Goal: Communication & Community: Answer question/provide support

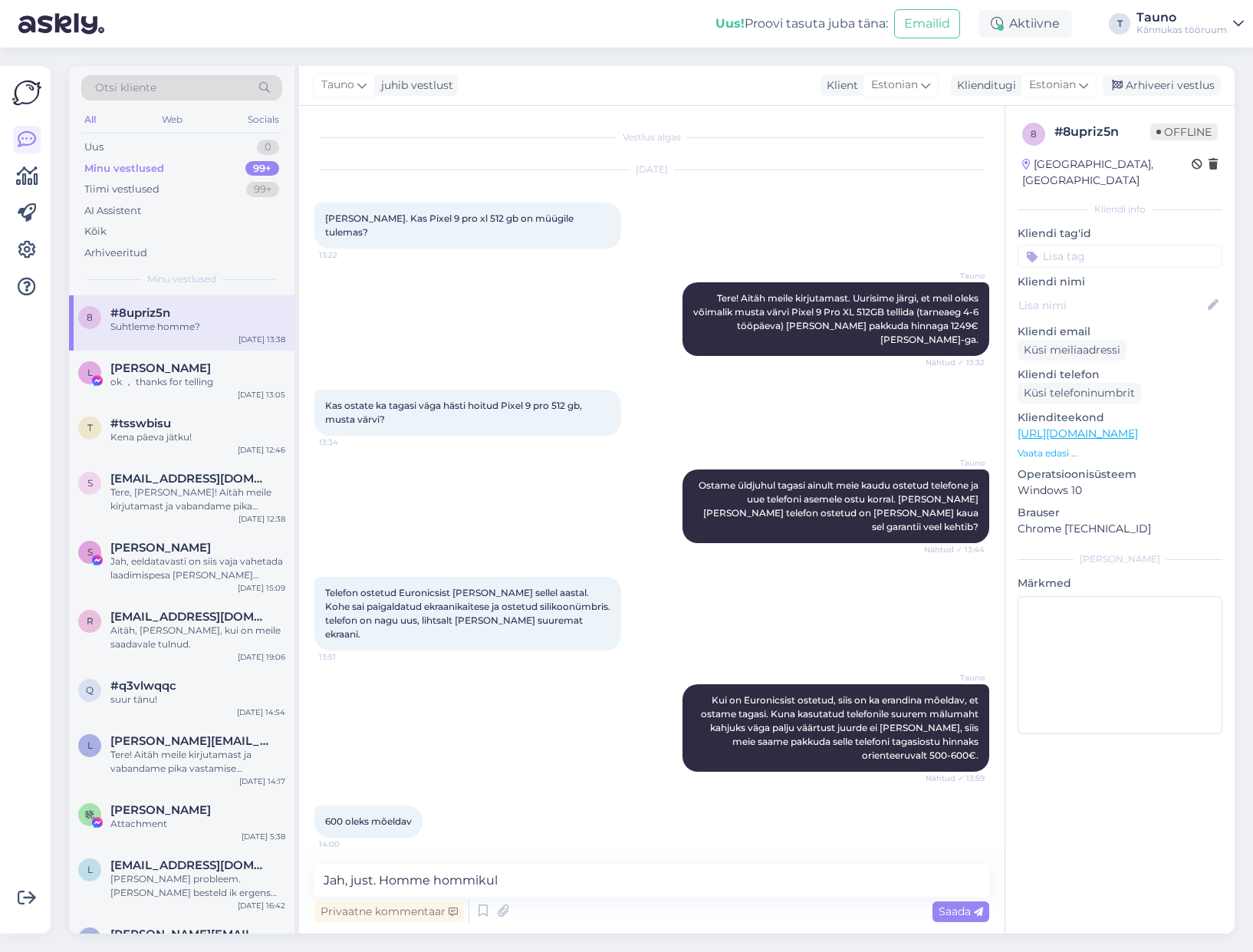
scroll to position [4247, 0]
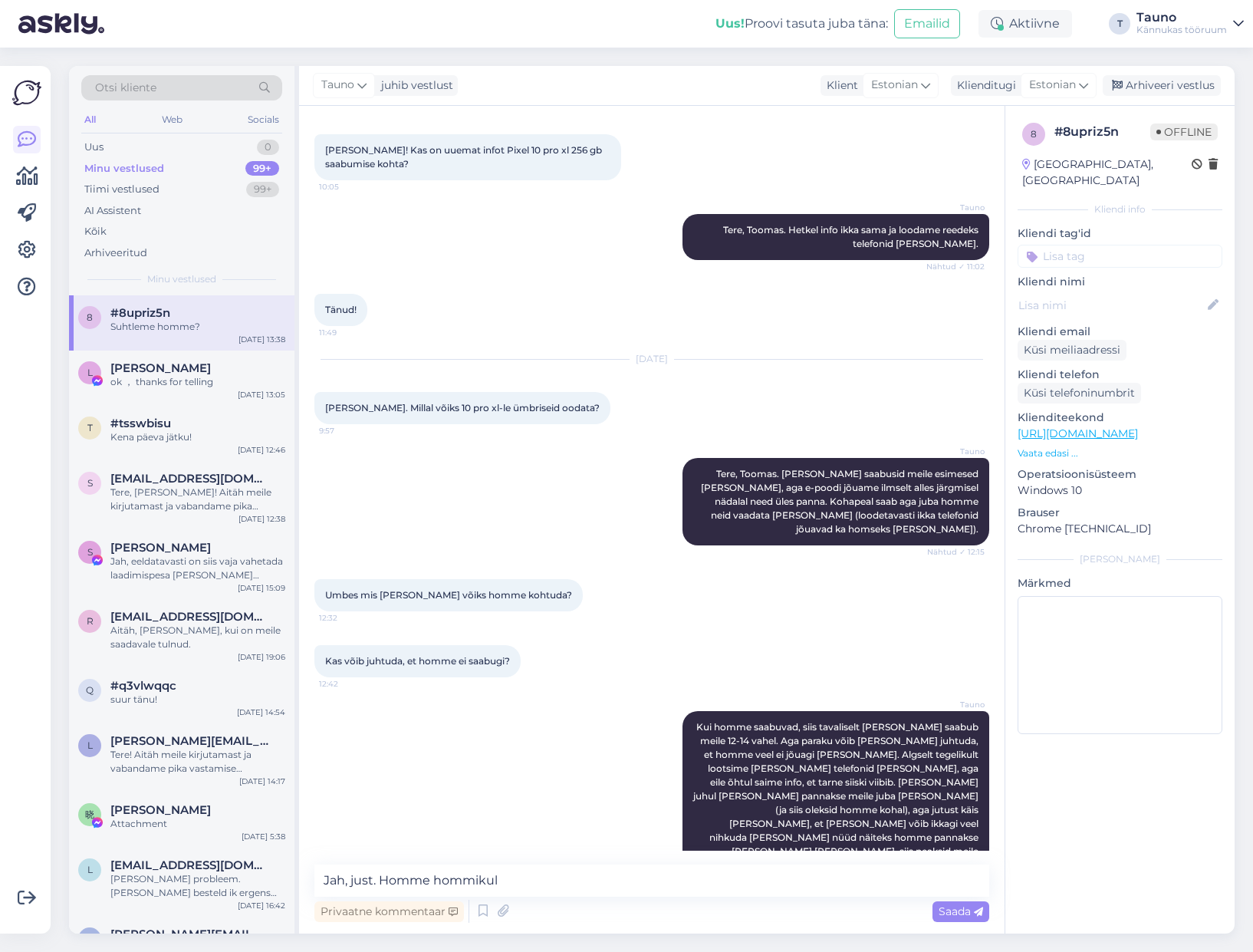
click at [528, 883] on textarea "Jah, just. Homme hommikul" at bounding box center [651, 880] width 675 height 32
click at [698, 879] on textarea "Jah, just. Homme hommikul on [PERSON_NAME], kas telefon [PERSON_NAME] [PERSON_N…" at bounding box center [651, 880] width 675 height 32
click at [834, 878] on textarea "Jah, just. Homme hommikul on [PERSON_NAME], kas telefon [PERSON_NAME] [PERSON_N…" at bounding box center [651, 880] width 675 height 32
click at [716, 876] on textarea "Jah, just. Homme hommikul on [PERSON_NAME], kas telefon [PERSON_NAME] [PERSON_N…" at bounding box center [651, 880] width 675 height 32
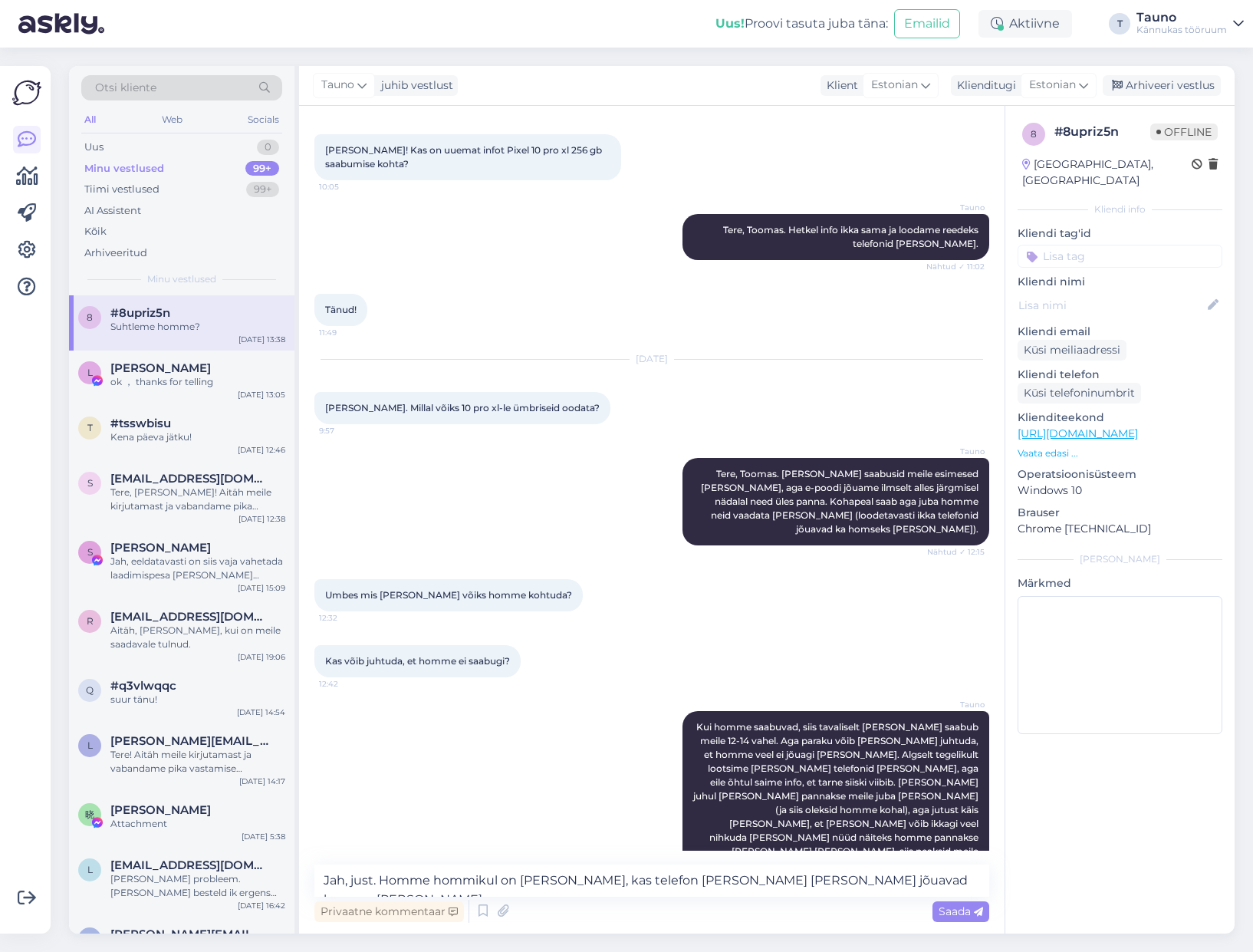
drag, startPoint x: 831, startPoint y: 877, endPoint x: 835, endPoint y: 890, distance: 13.6
click at [831, 877] on textarea "Jah, just. Homme hommikul on [PERSON_NAME], kas telefon [PERSON_NAME] [PERSON_N…" at bounding box center [651, 880] width 675 height 32
click at [658, 880] on textarea "Jah, just. Homme hommikul on [PERSON_NAME], kas telefon [PERSON_NAME] [PERSON_N…" at bounding box center [651, 880] width 675 height 32
click at [654, 880] on textarea "Jah, just. Homme hommikul on [PERSON_NAME], kas telefonid [PERSON_NAME] [PERSON…" at bounding box center [651, 880] width 675 height 32
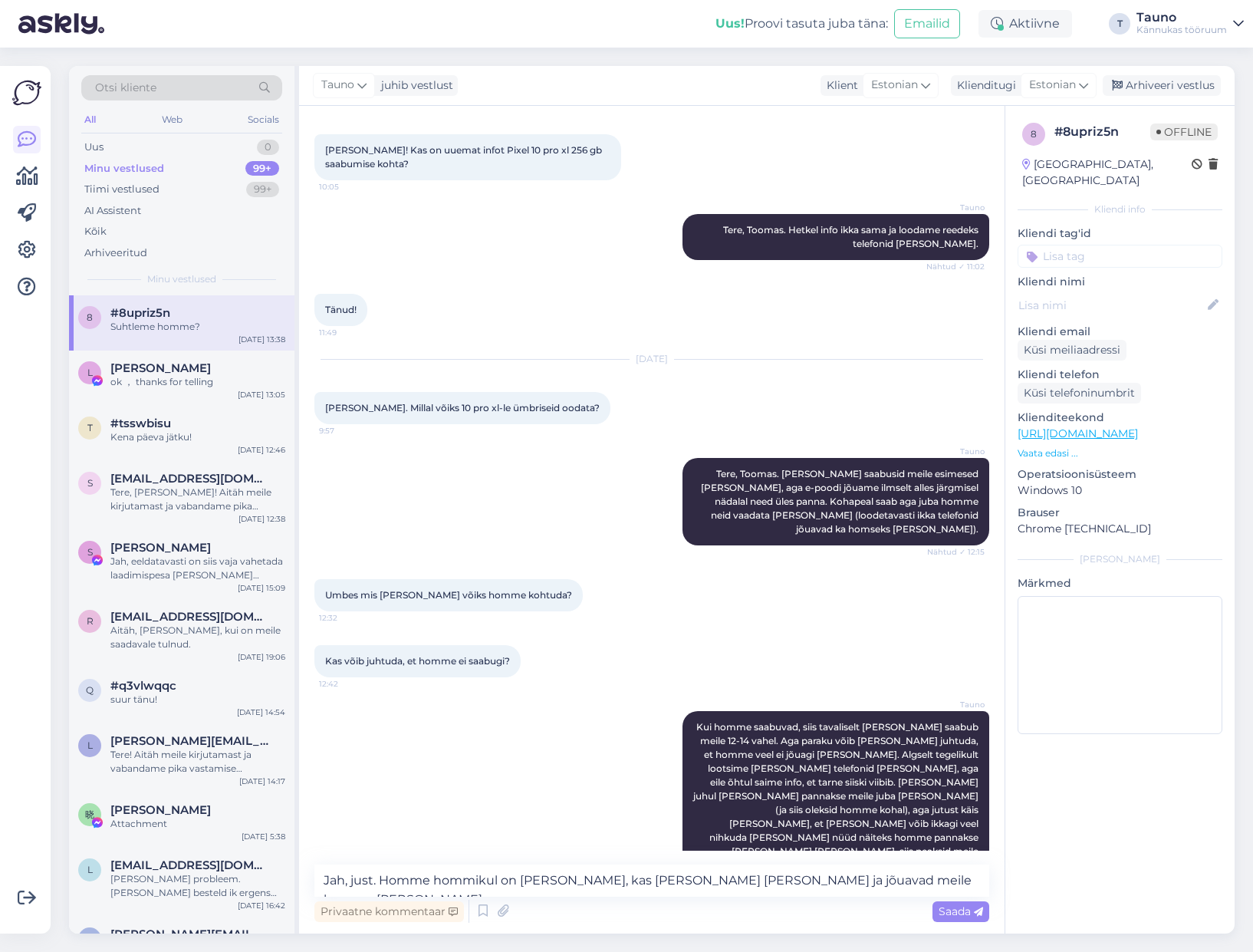
drag, startPoint x: 813, startPoint y: 877, endPoint x: 816, endPoint y: 890, distance: 13.3
click at [813, 877] on textarea "Jah, just. Homme hommikul on [PERSON_NAME], kas [PERSON_NAME] [PERSON_NAME] ja …" at bounding box center [651, 880] width 675 height 32
type textarea "Jah, just. Homme hommikul on [PERSON_NAME], kas [PERSON_NAME] [PERSON_NAME] ja …"
click at [949, 911] on span "Saada" at bounding box center [960, 912] width 44 height 14
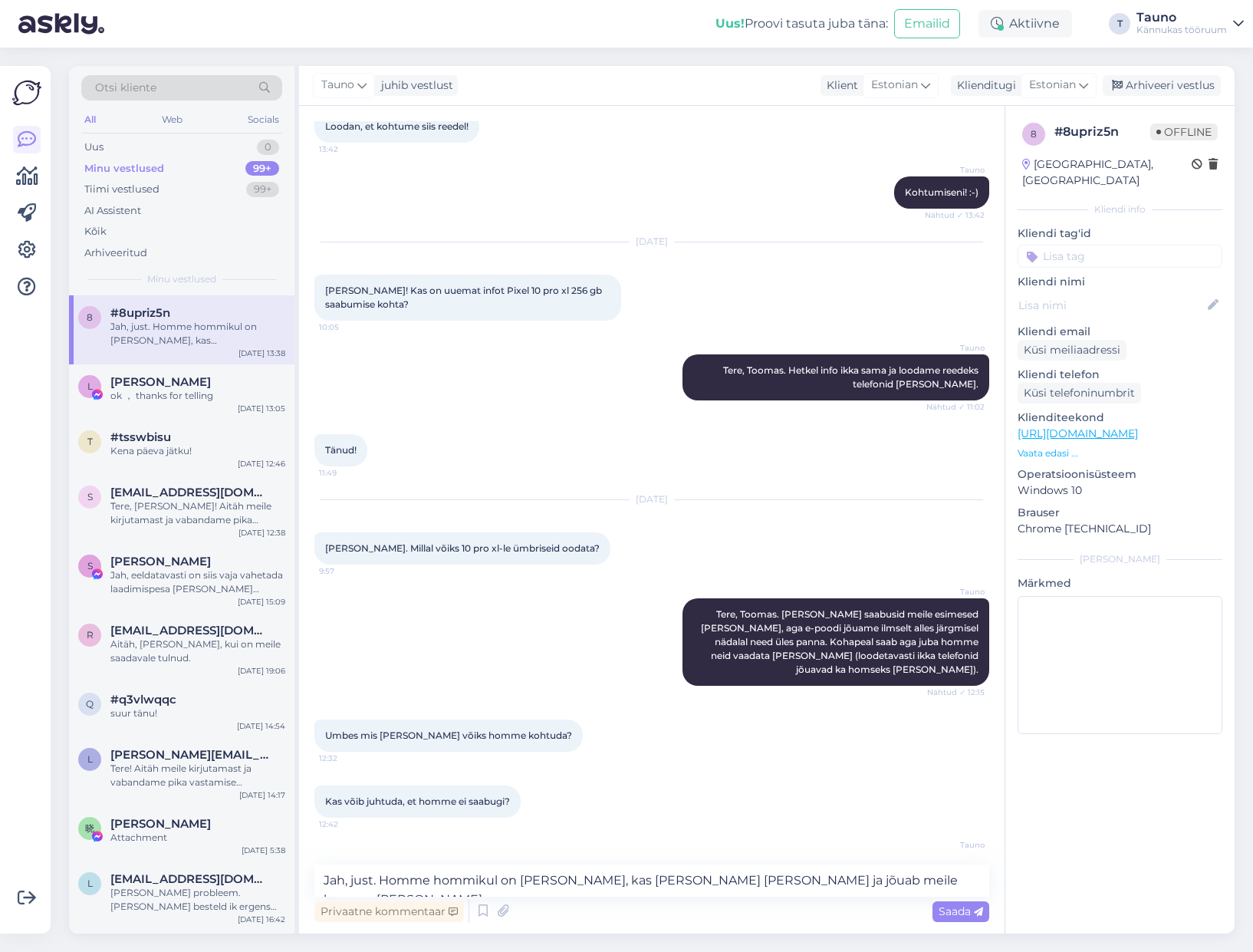
scroll to position [4193, 0]
